Goal: Book appointment/travel/reservation: Book appointment/travel/reservation

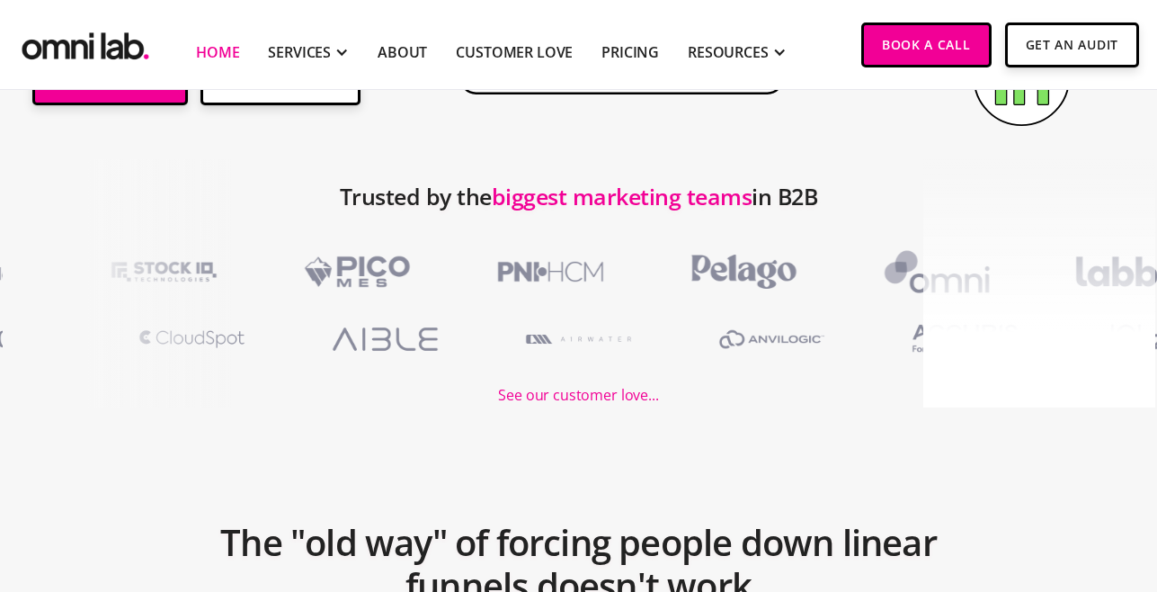
scroll to position [545, 0]
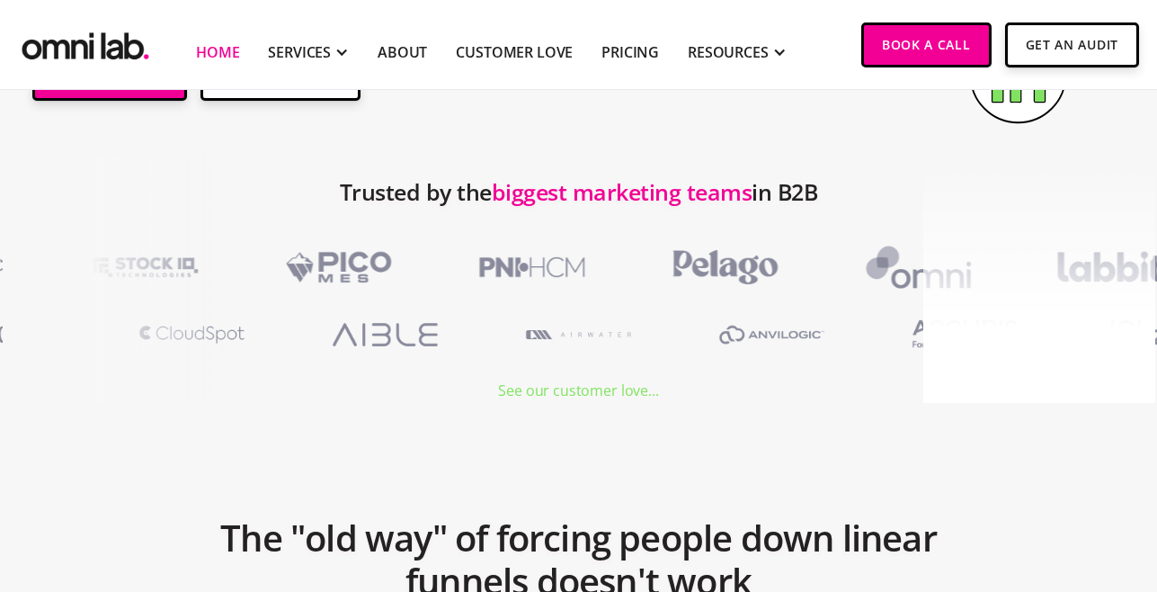
click at [588, 388] on div "See our customer love..." at bounding box center [578, 390] width 160 height 24
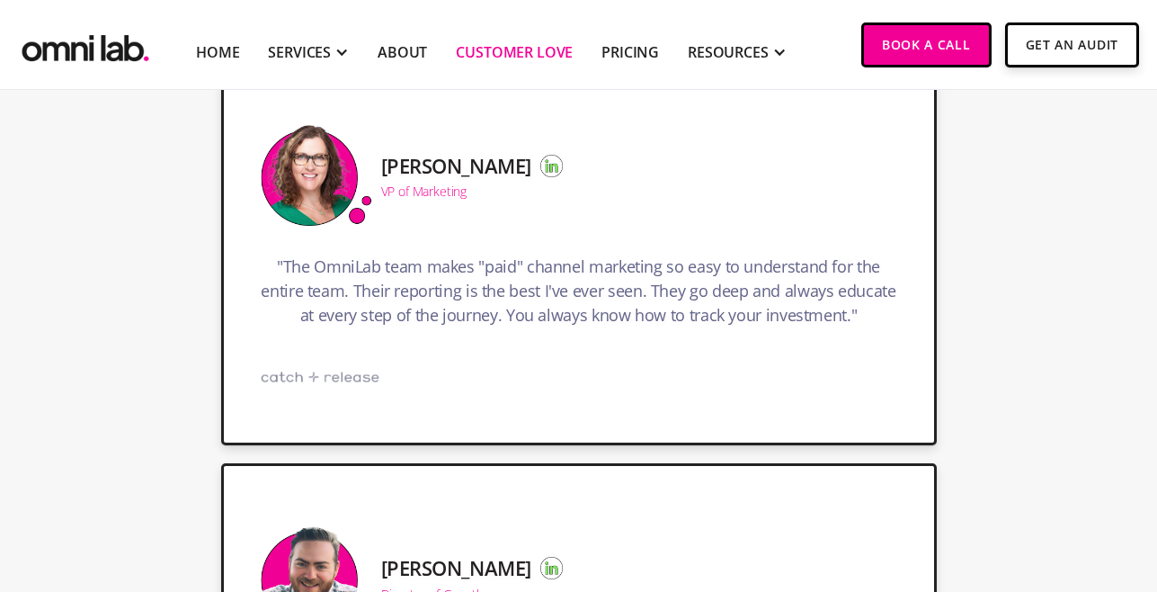
scroll to position [7241, 0]
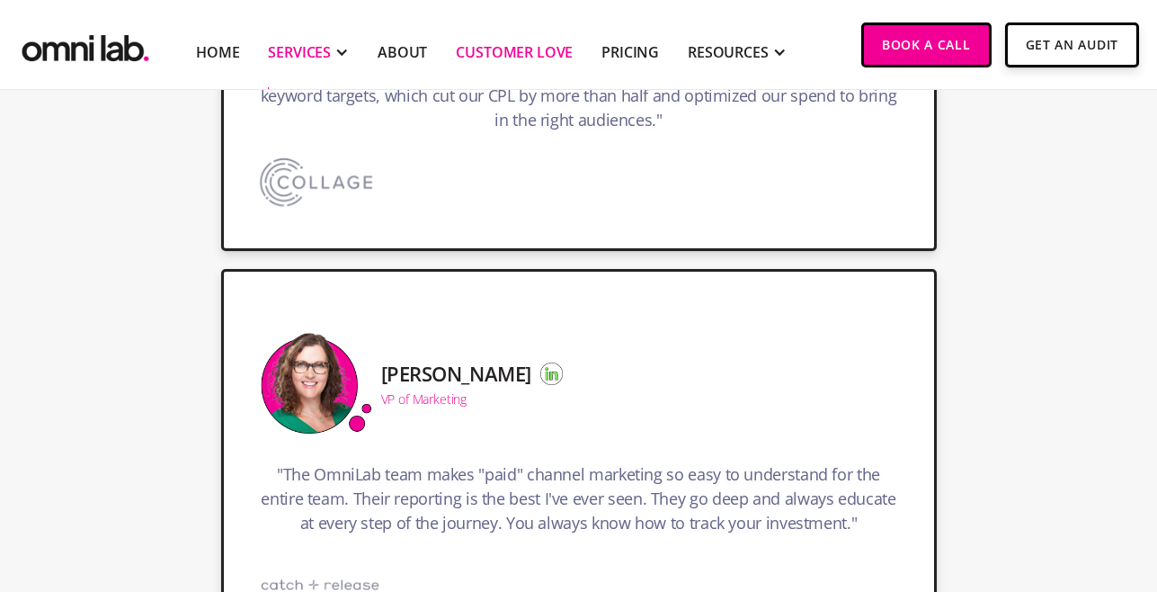
click at [311, 55] on div "SERVICES" at bounding box center [299, 52] width 63 height 22
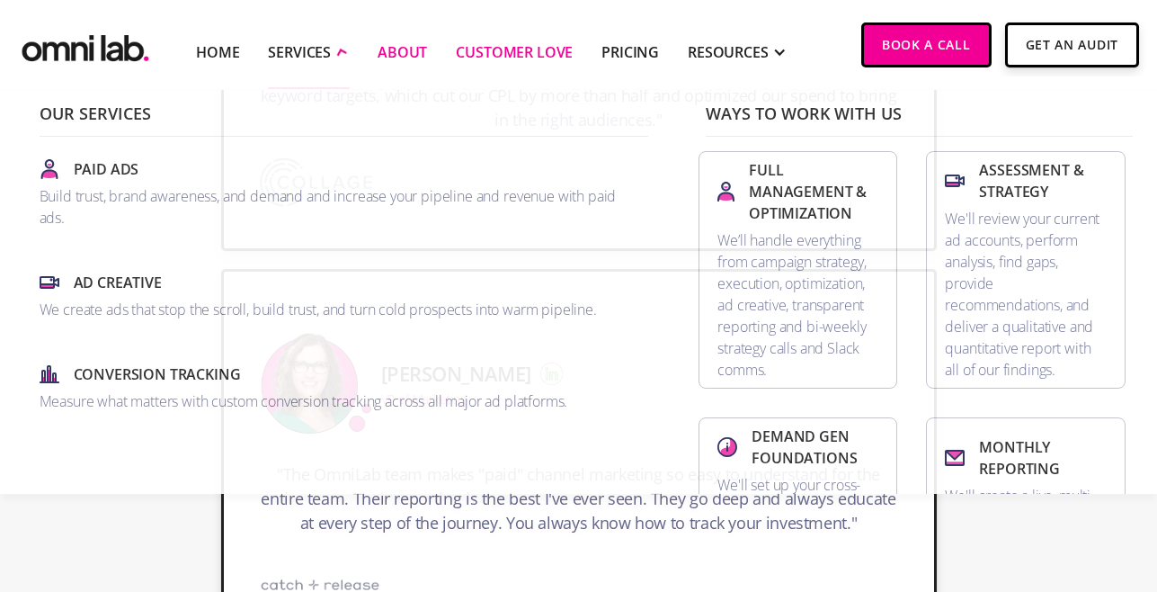
click at [378, 52] on link "About" at bounding box center [402, 52] width 49 height 22
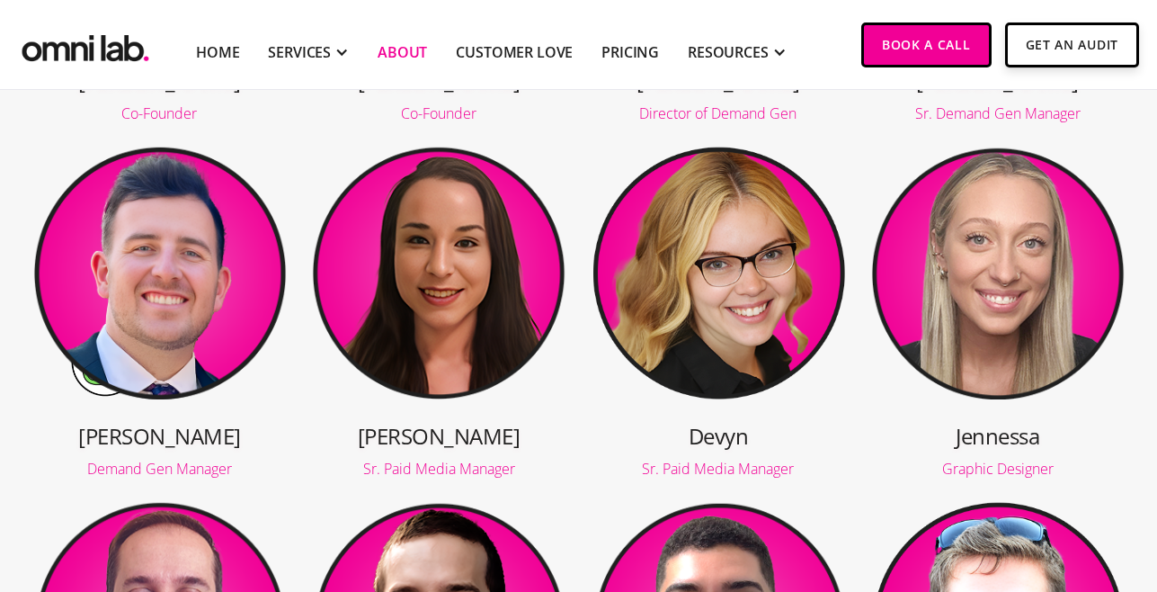
scroll to position [673, 0]
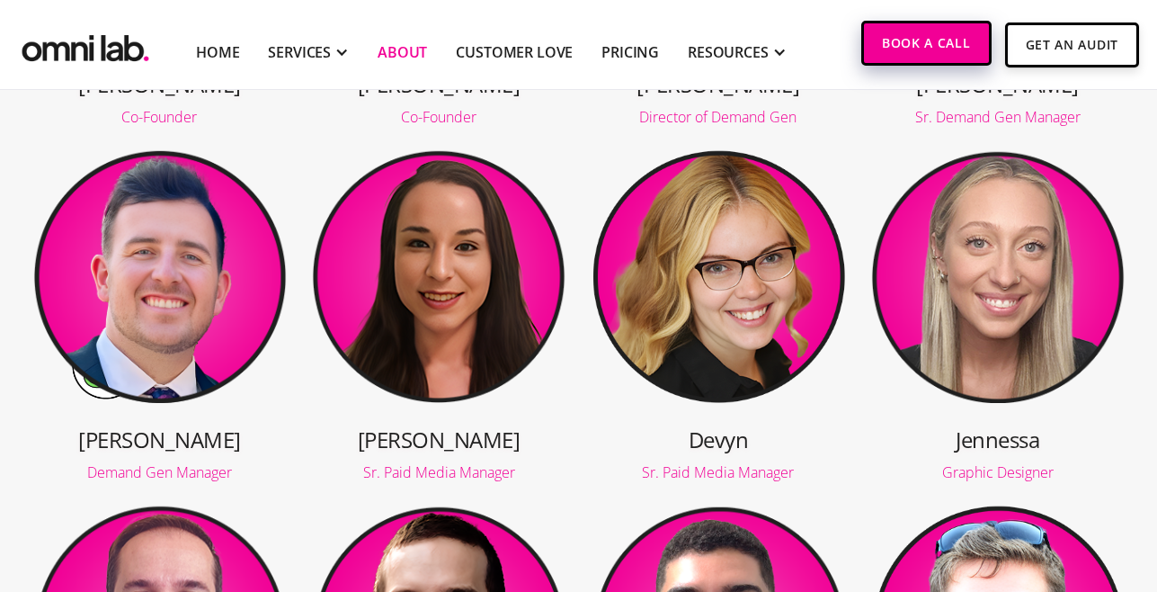
click at [930, 37] on link "Book a Call" at bounding box center [926, 43] width 130 height 45
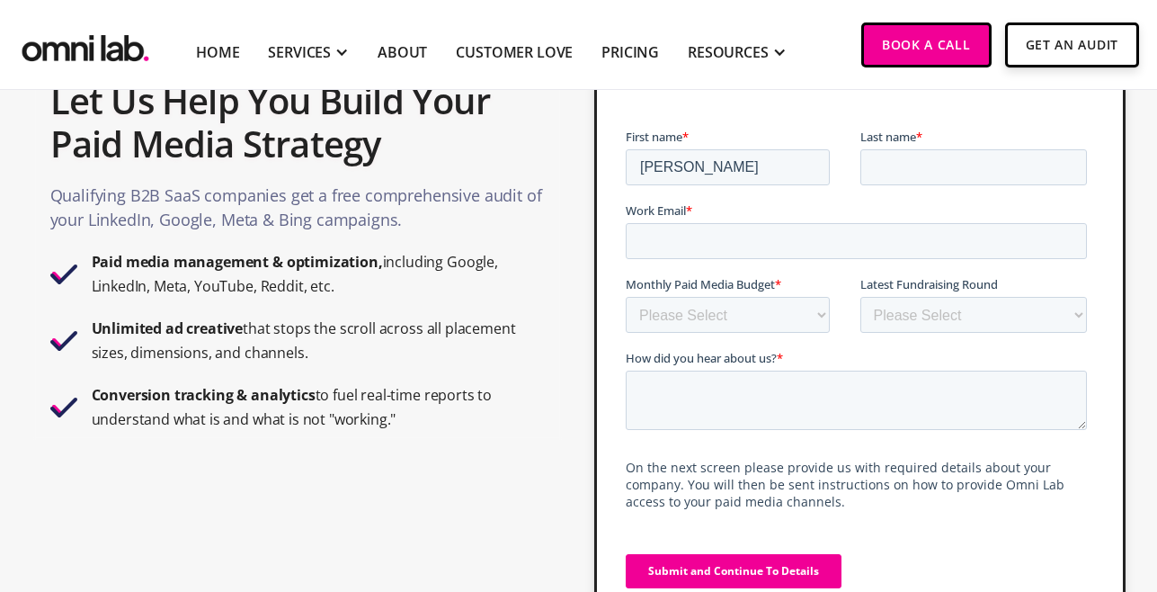
drag, startPoint x: 718, startPoint y: 174, endPoint x: 685, endPoint y: 172, distance: 33.3
click at [685, 172] on input "Clarice Lee" at bounding box center [728, 167] width 204 height 36
type input "Clarice"
click at [909, 170] on input "Last name *" at bounding box center [973, 167] width 227 height 36
type input "Lee"
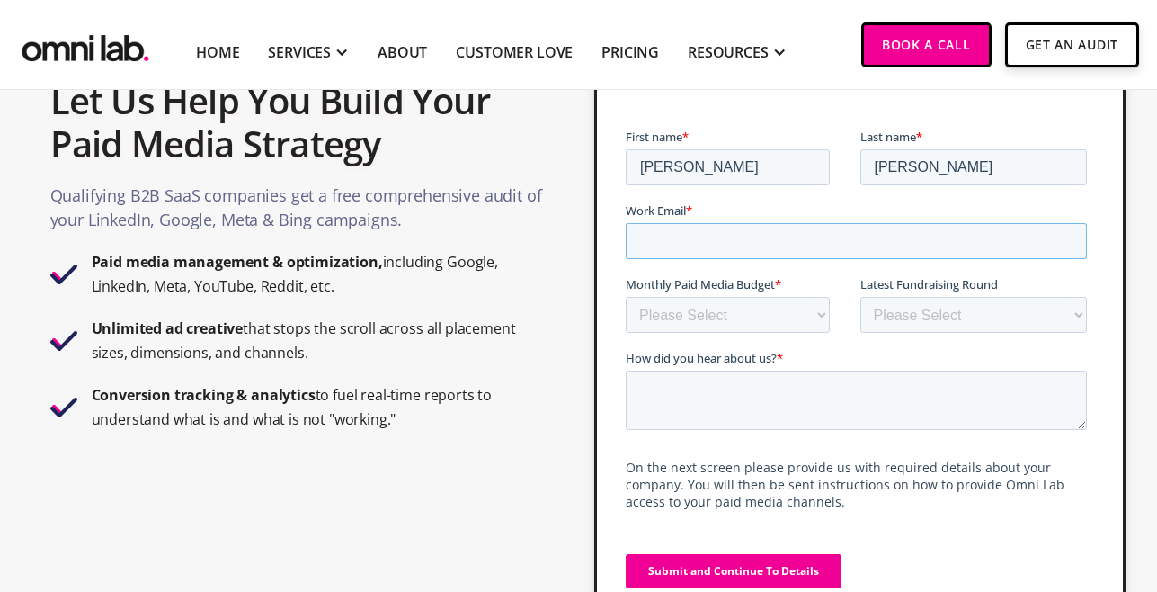
type input "clarice.lee@withpersona.com"
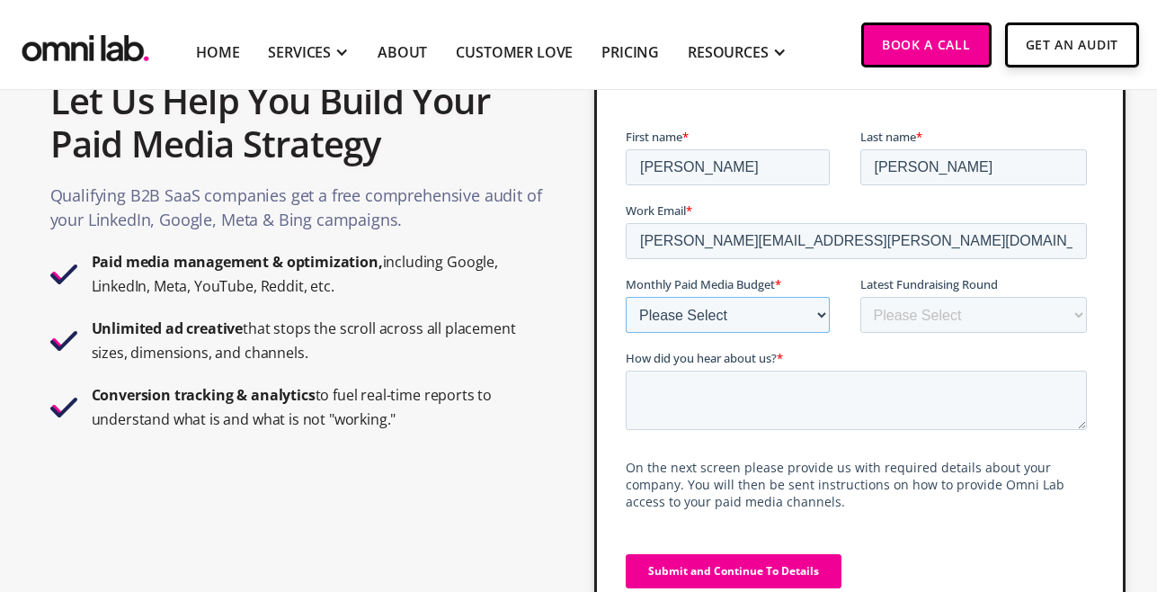
click at [786, 312] on select "Please Select $0 - $5,0000 $5,000 - $10,000 $10,000 - $25,000 $25,000 - $50,000…" at bounding box center [728, 315] width 204 height 36
select select "100000+"
click at [626, 297] on select "Please Select $0 - $5,0000 $5,000 - $10,000 $10,000 - $25,000 $25,000 - $50,000…" at bounding box center [728, 315] width 204 height 36
click at [1071, 324] on select "Please Select Bootstrapped Seed Series A Series B Series C Series D +" at bounding box center [973, 315] width 227 height 36
click at [860, 297] on select "Please Select Bootstrapped Seed Series A Series B Series C Series D +" at bounding box center [973, 315] width 227 height 36
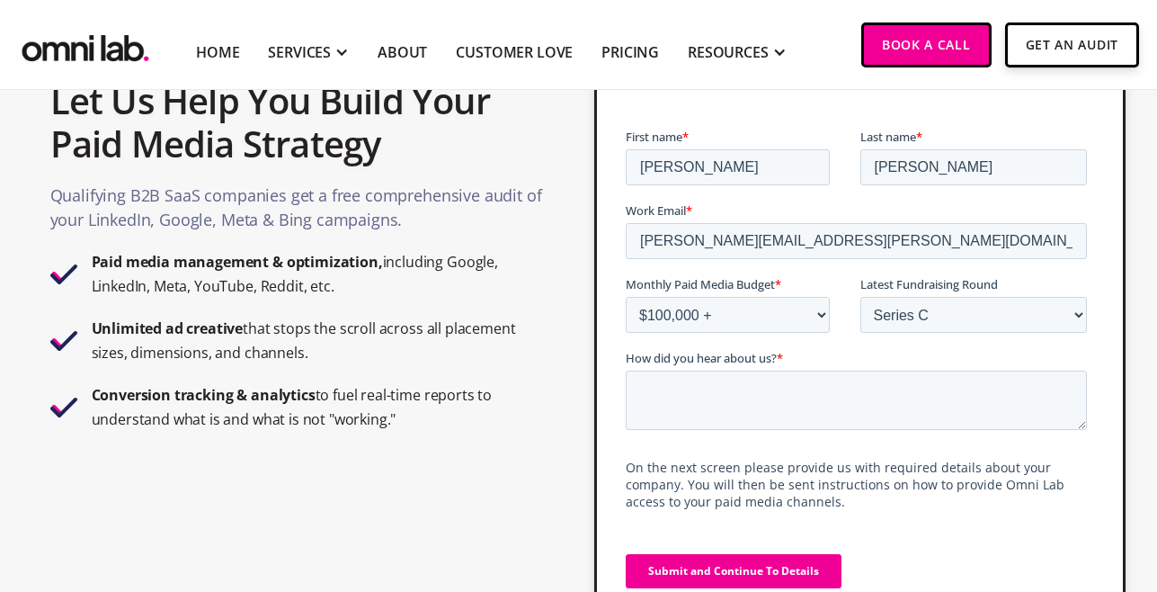
click at [928, 292] on label "Latest Fundraising Round" at bounding box center [977, 284] width 235 height 18
click at [928, 297] on select "Please Select Bootstrapped Seed Series A Series B Series C Series D +" at bounding box center [973, 315] width 227 height 36
click at [938, 316] on select "Please Select Bootstrapped Seed Series A Series B Series C Series D +" at bounding box center [973, 315] width 227 height 36
select select "series_d_+"
click at [860, 297] on select "Please Select Bootstrapped Seed Series A Series B Series C Series D +" at bounding box center [973, 315] width 227 height 36
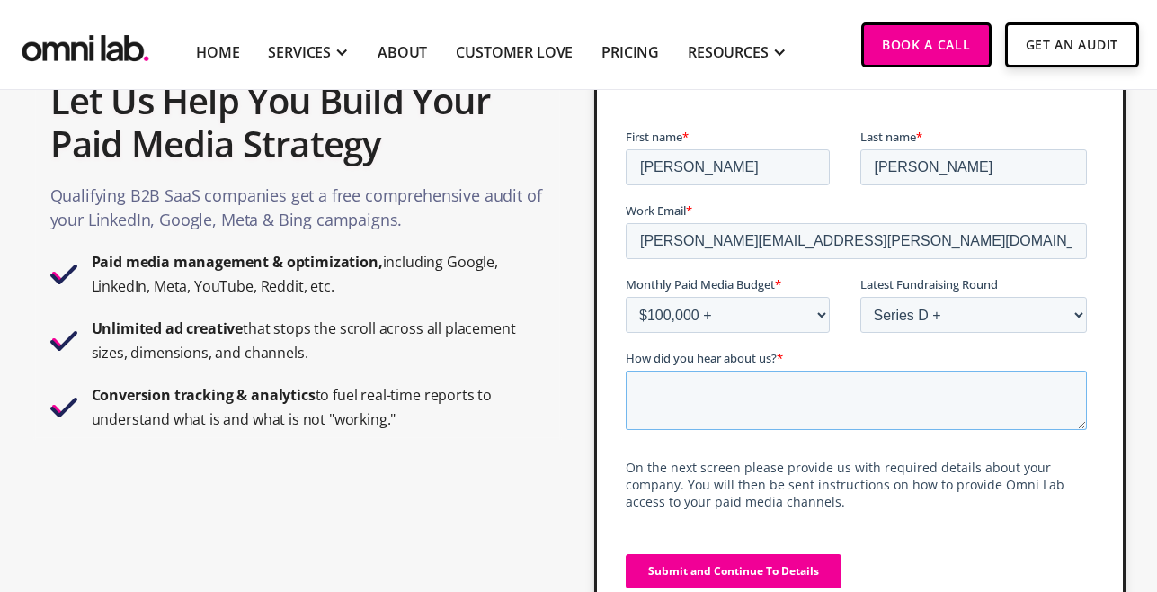
click at [825, 385] on textarea "How did you hear about us? *" at bounding box center [856, 399] width 461 height 59
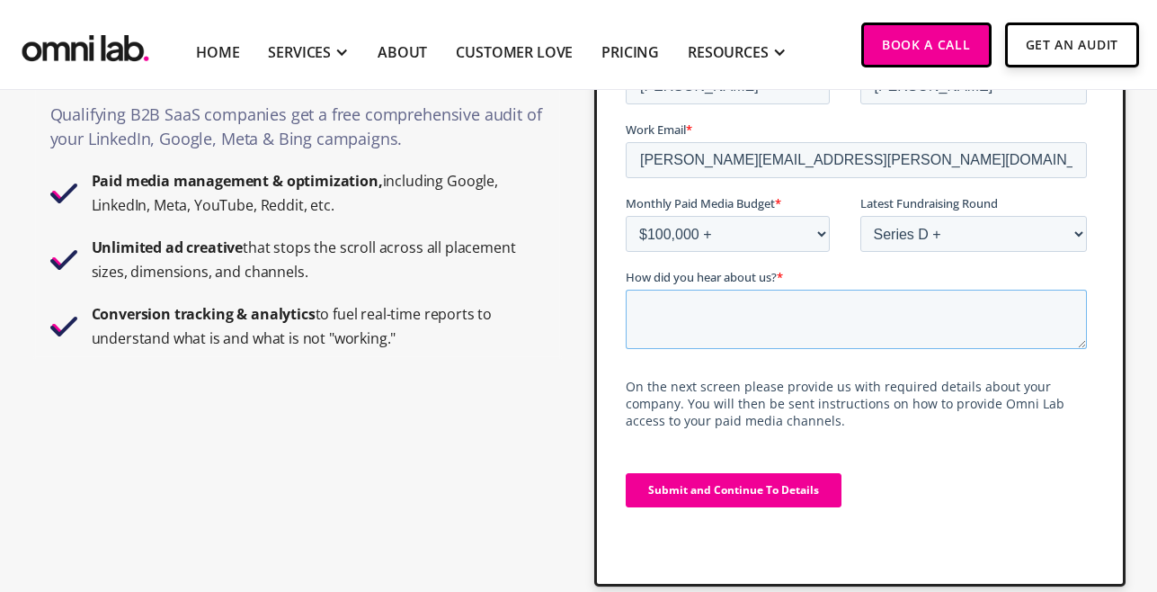
scroll to position [198, 0]
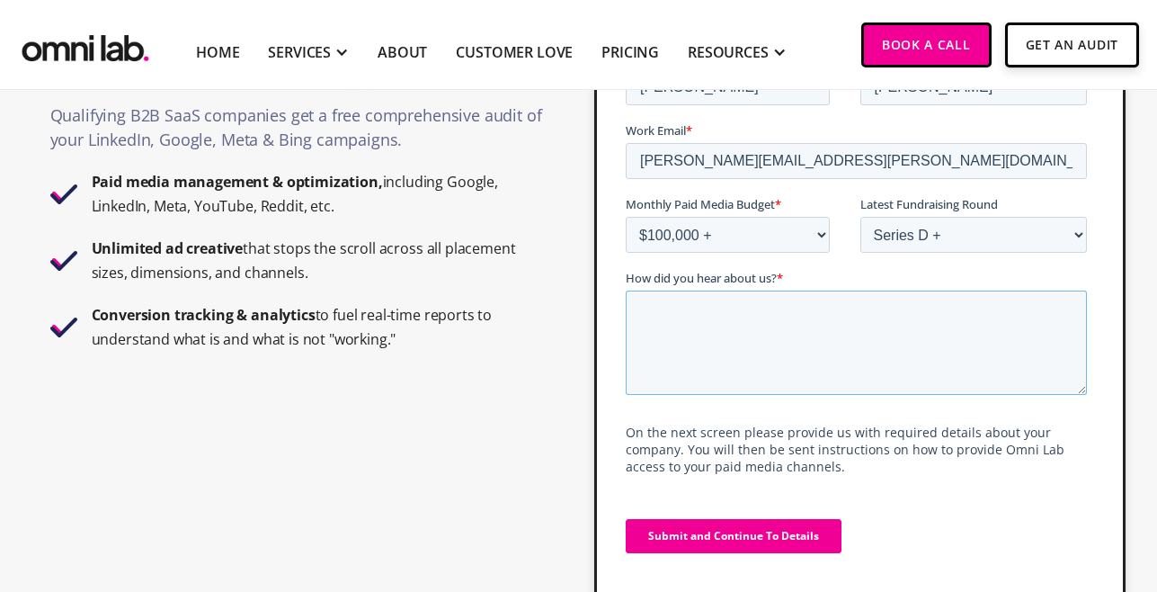
click at [858, 320] on textarea "How did you hear about us? *" at bounding box center [856, 342] width 461 height 104
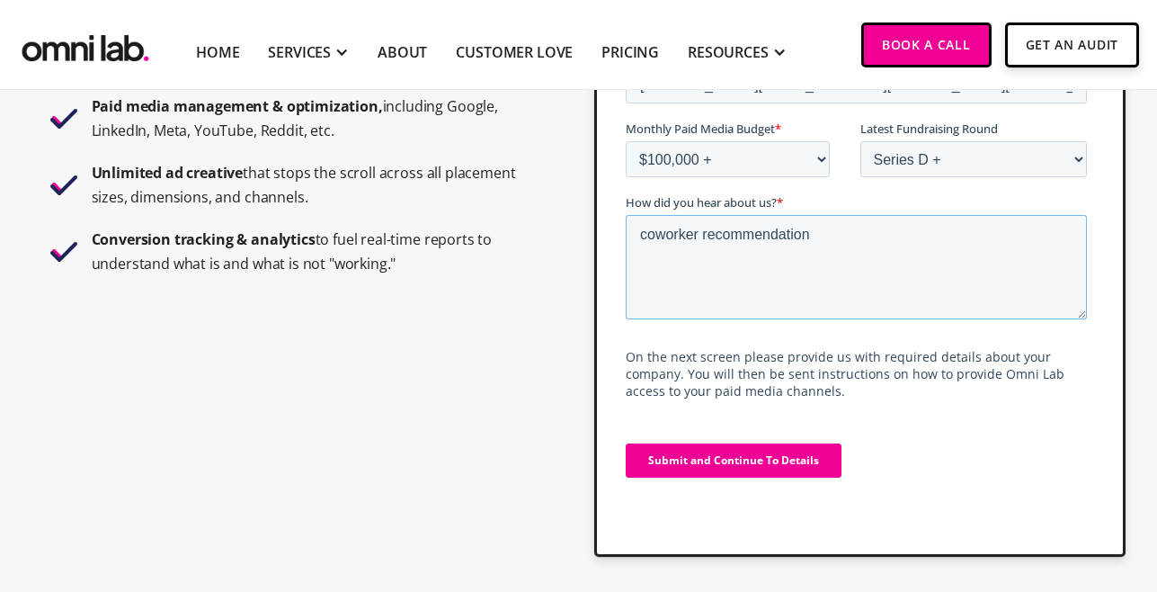
scroll to position [274, 0]
click at [690, 229] on textarea "coworker recommendation" at bounding box center [856, 266] width 461 height 104
type textarea "internal recommendation"
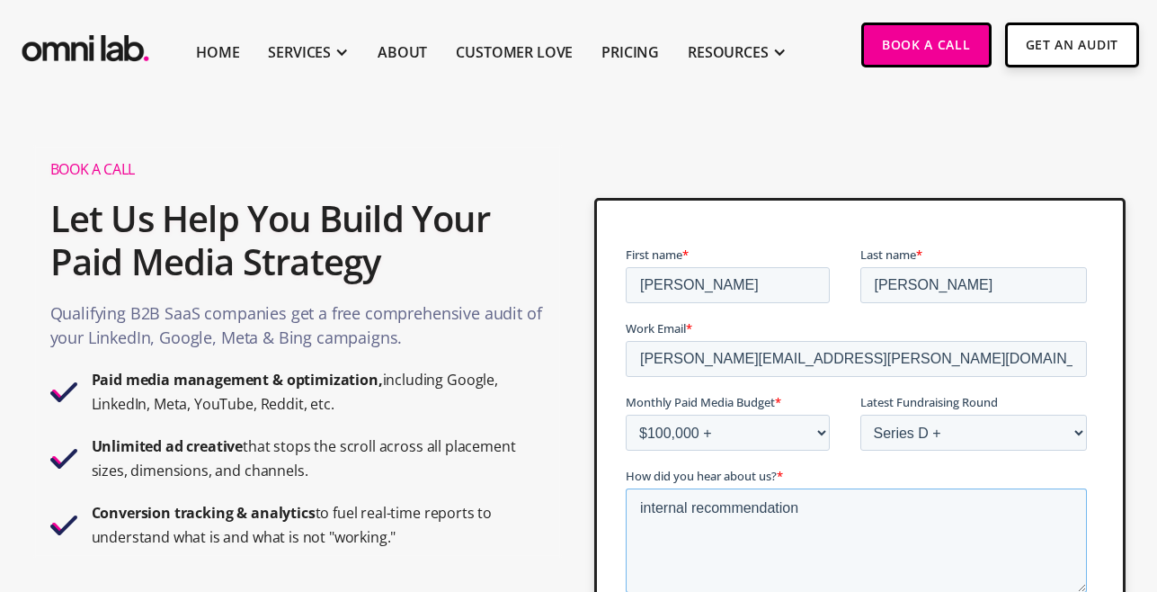
scroll to position [334, 0]
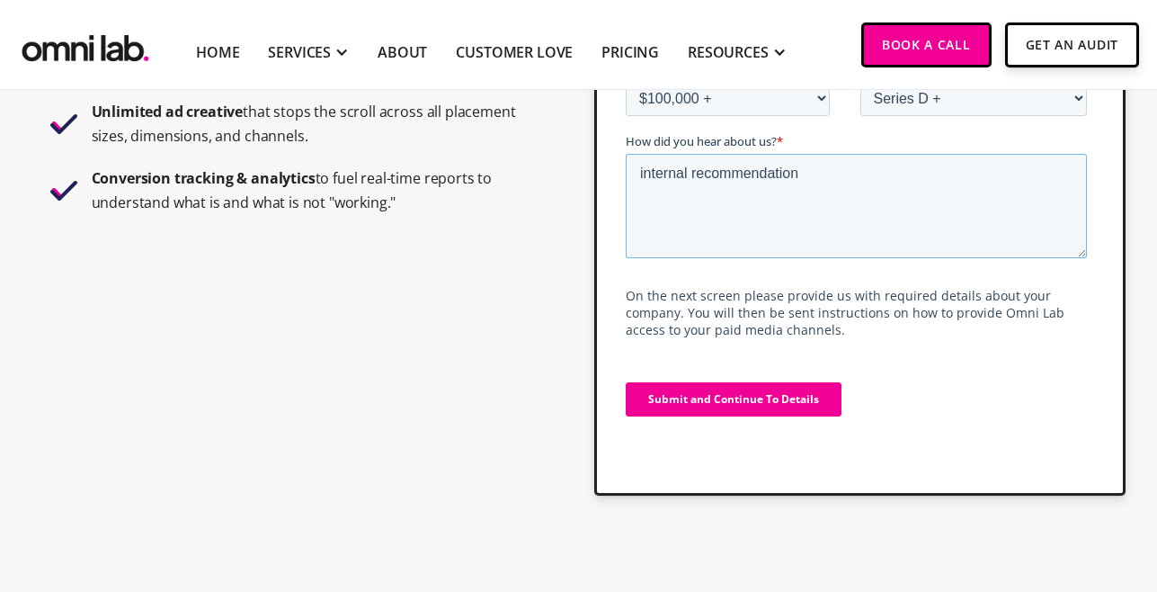
click at [784, 244] on textarea "internal recommendation" at bounding box center [856, 206] width 461 height 104
click at [770, 399] on input "Submit and Continue To Details" at bounding box center [734, 399] width 216 height 34
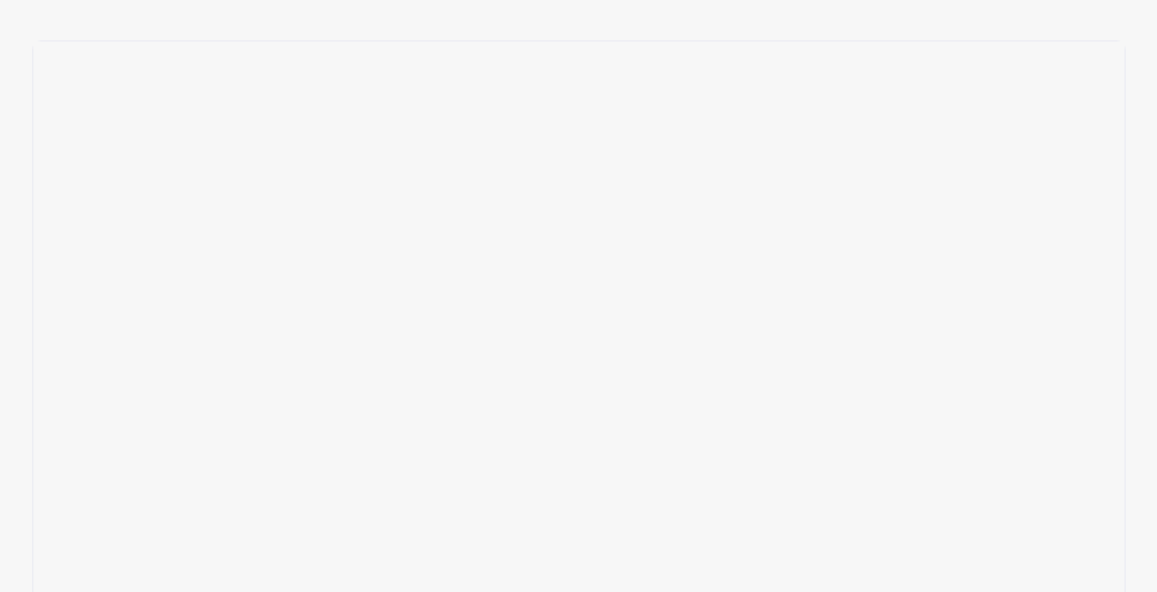
scroll to position [347, 0]
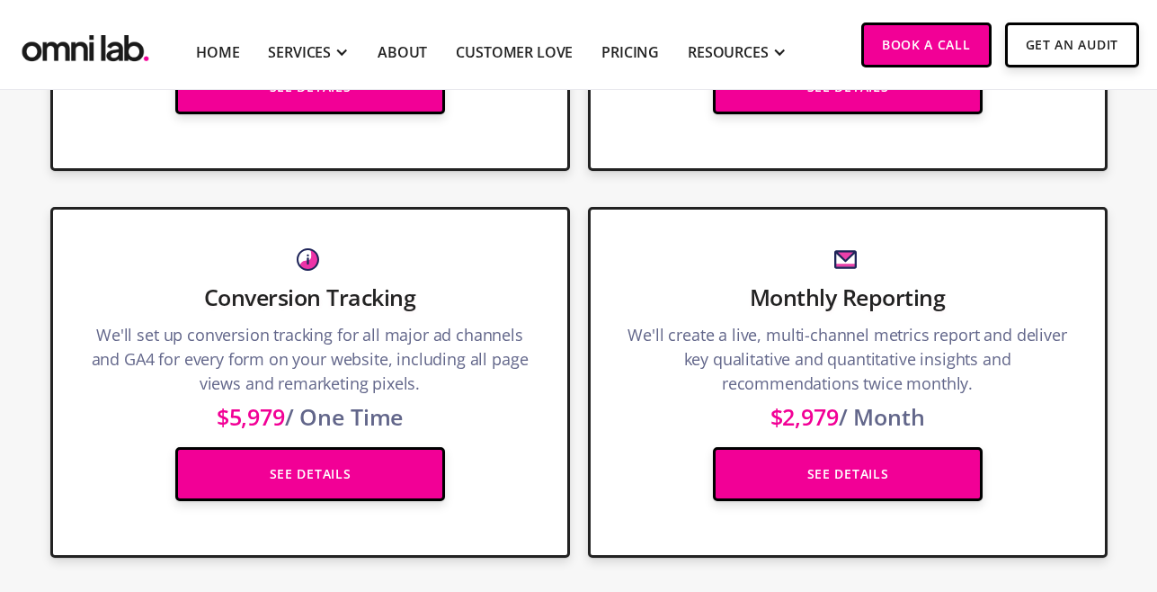
scroll to position [672, 0]
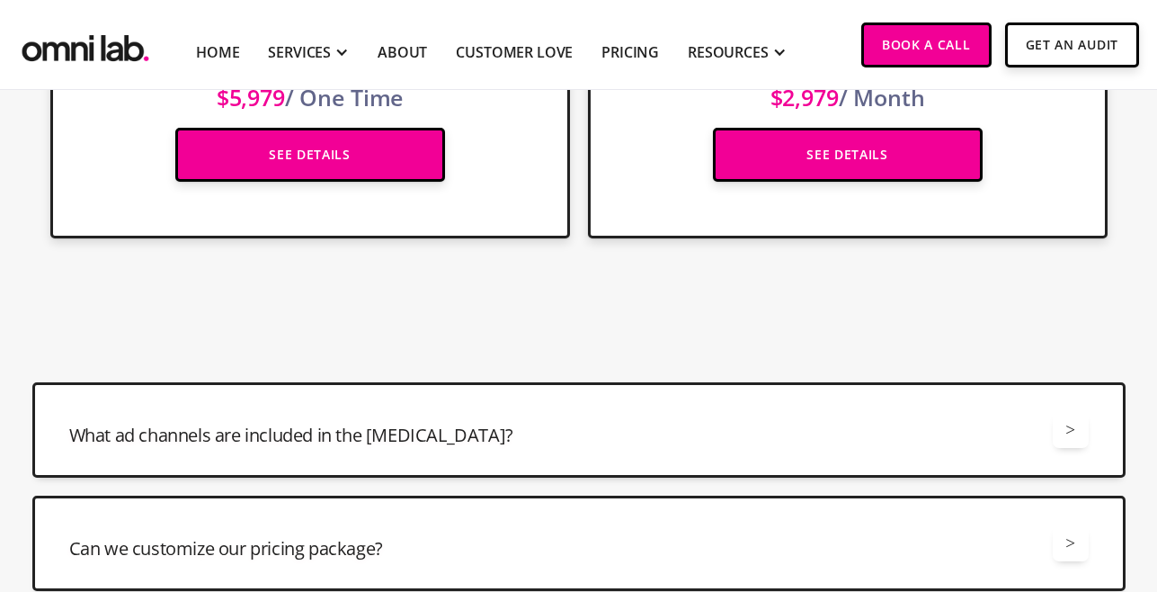
click at [657, 415] on div "What ad channels are included in the [MEDICAL_DATA]? >" at bounding box center [578, 430] width 1019 height 36
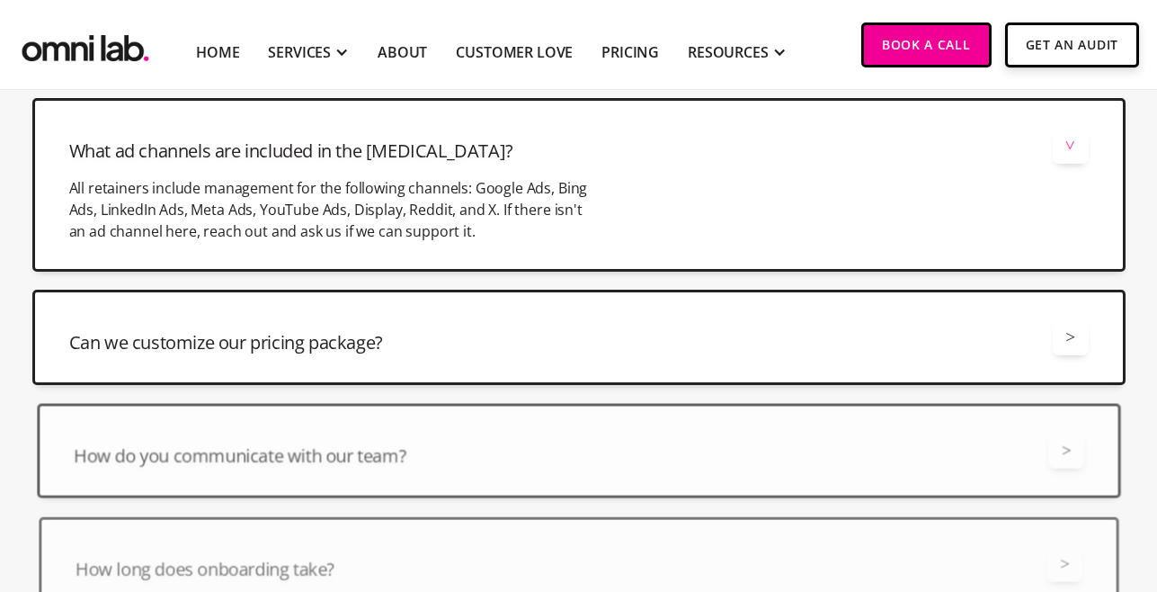
scroll to position [1267, 0]
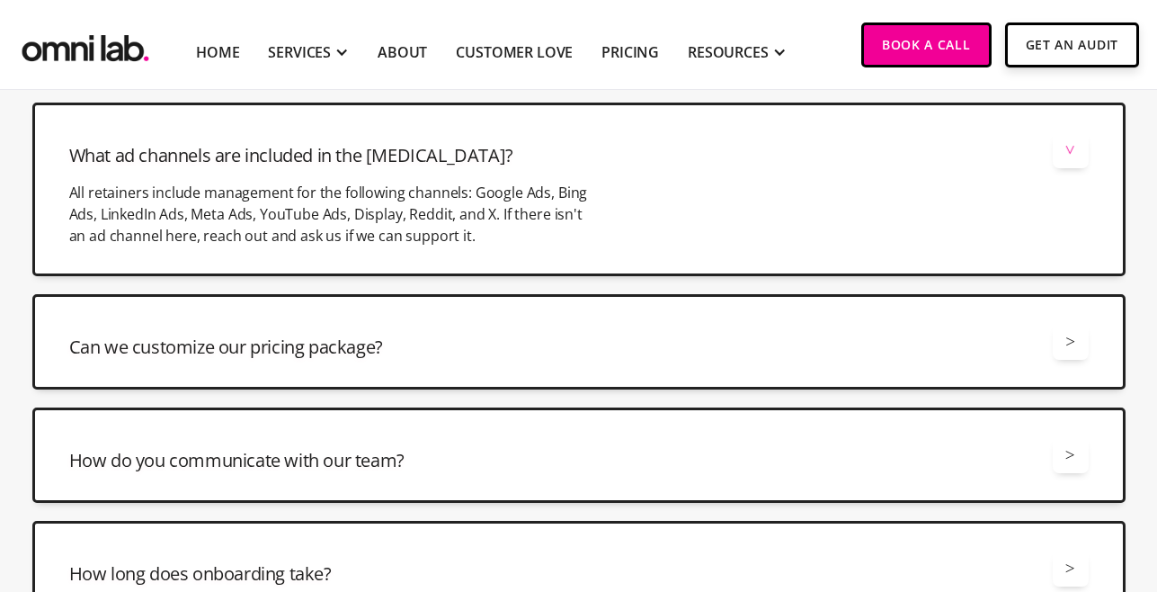
click at [650, 360] on div "Can we customize our pricing package? > Yes, we offer a number of different way…" at bounding box center [578, 341] width 1093 height 95
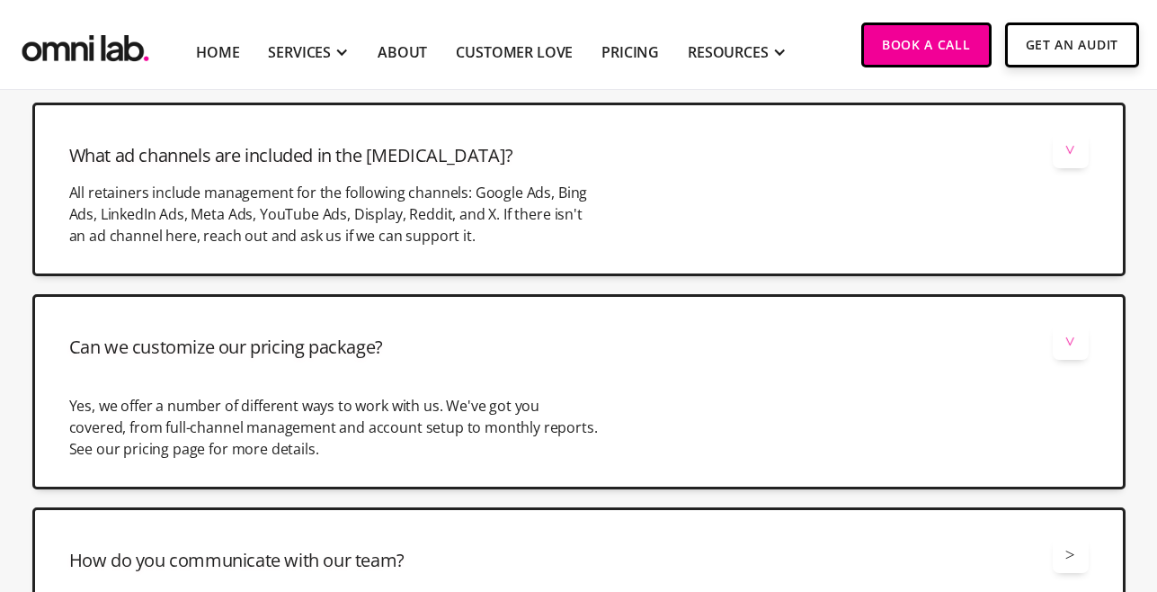
click at [650, 360] on div "Can we customize our pricing package? > Yes, we offer a number of different way…" at bounding box center [578, 391] width 1093 height 195
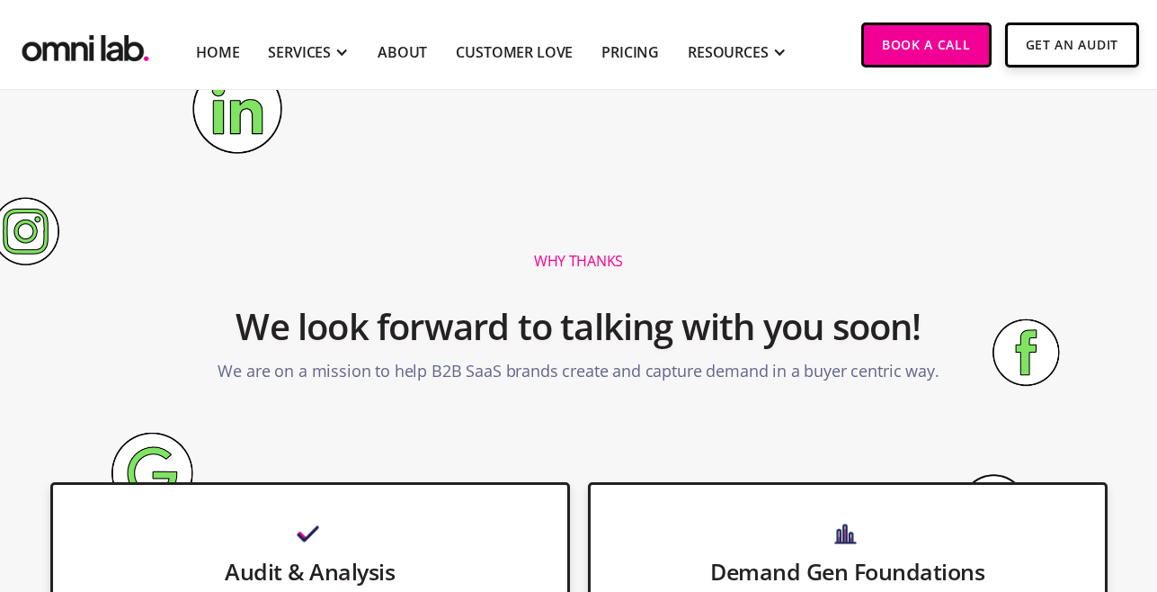
scroll to position [0, 0]
